Goal: Find specific page/section: Find specific page/section

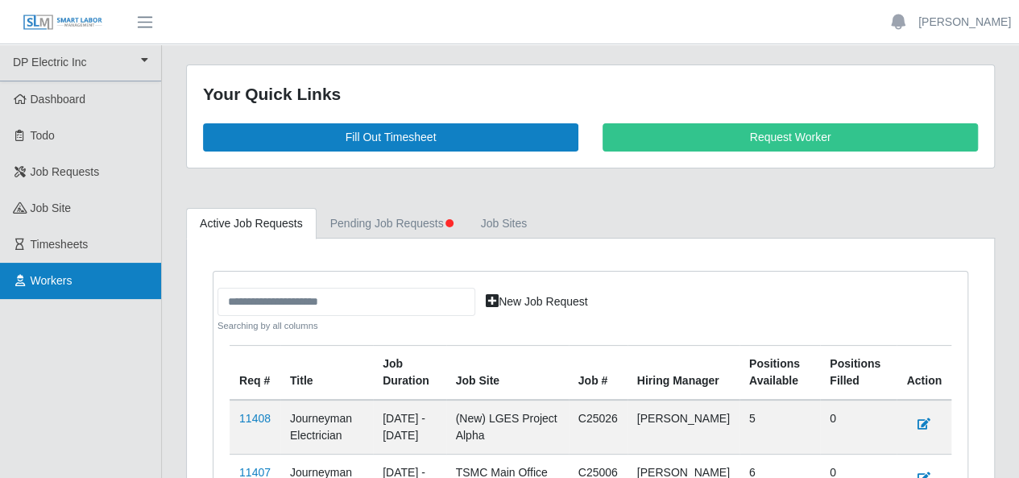
click at [60, 286] on span "Workers" at bounding box center [52, 280] width 42 height 13
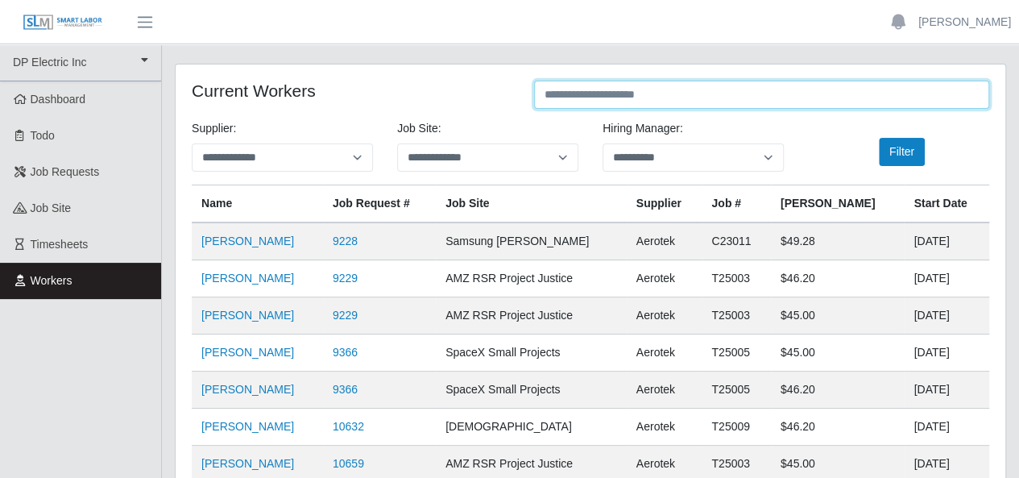
click at [585, 97] on input "text" at bounding box center [761, 95] width 455 height 28
type input "*****"
